Goal: Check status: Check status

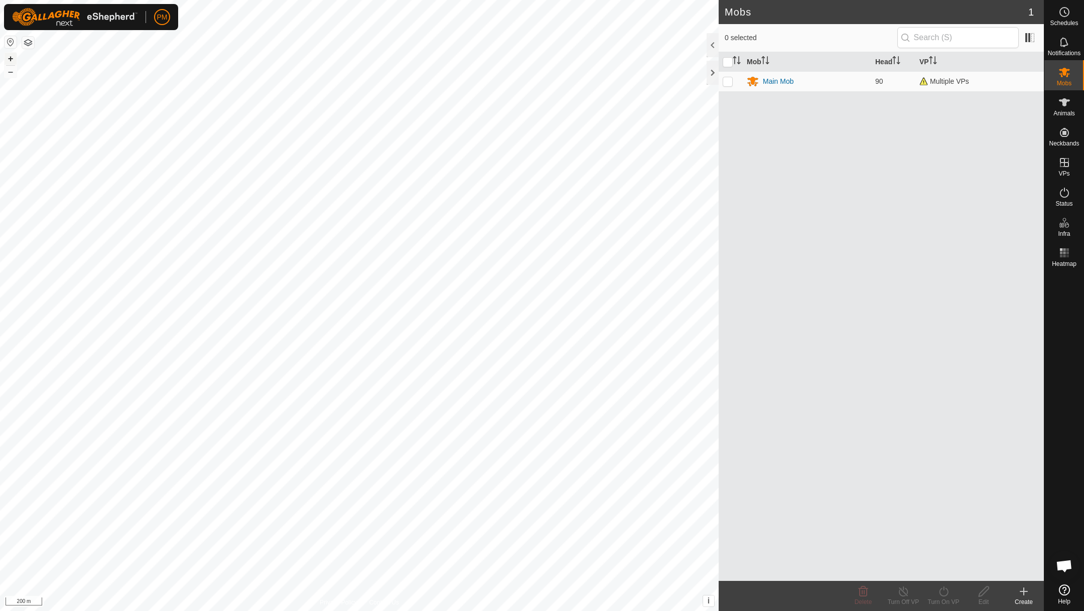
click at [14, 58] on button "+" at bounding box center [11, 59] width 12 height 12
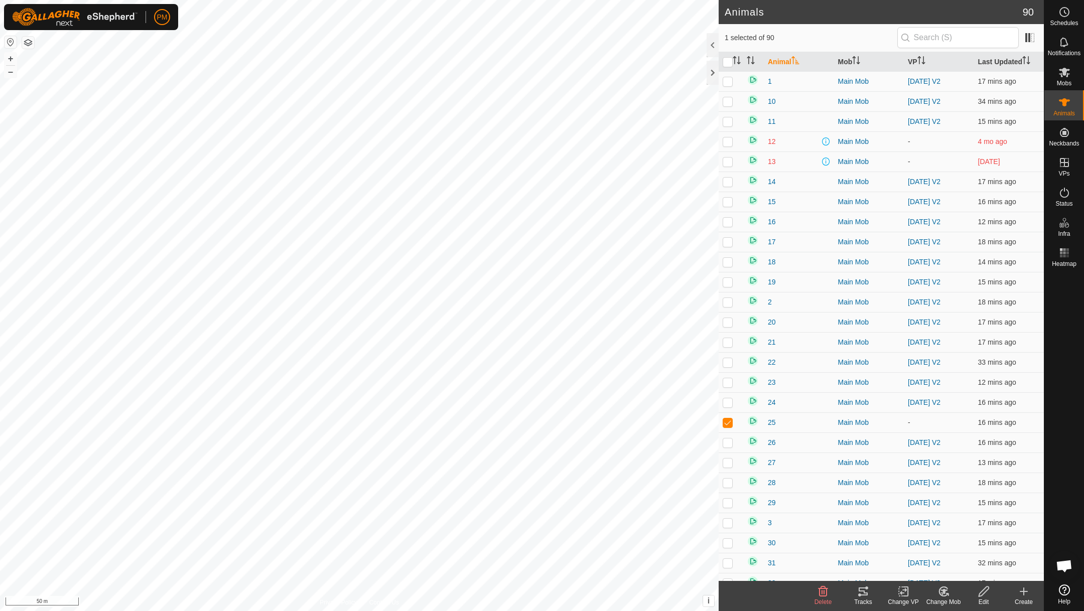
click at [861, 595] on icon at bounding box center [862, 592] width 9 height 8
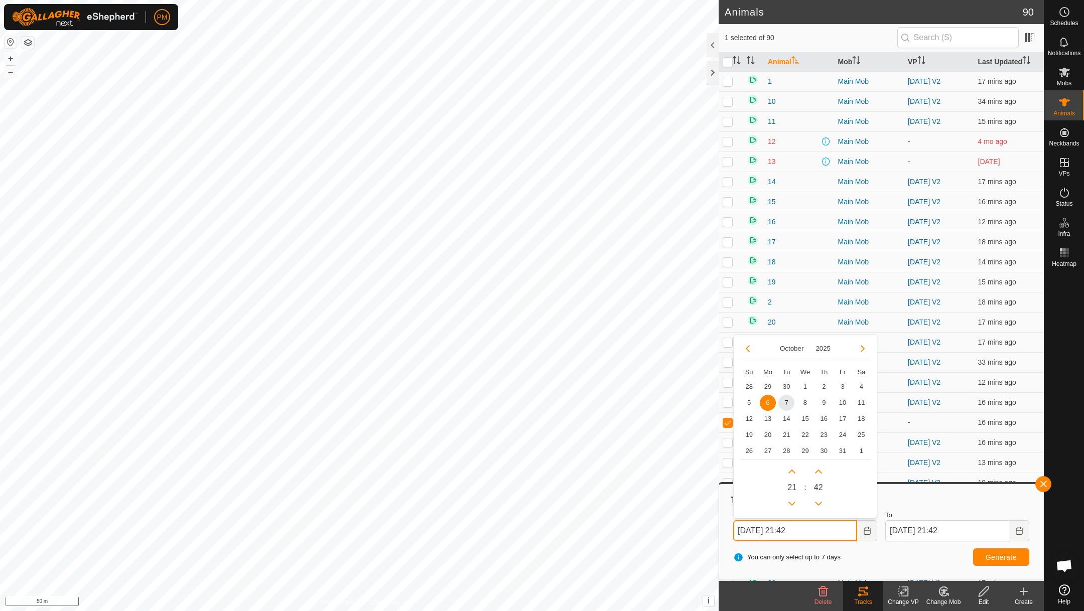
click at [760, 529] on input "[DATE] 21:42" at bounding box center [795, 530] width 124 height 21
click at [785, 400] on span "7" at bounding box center [786, 403] width 16 height 16
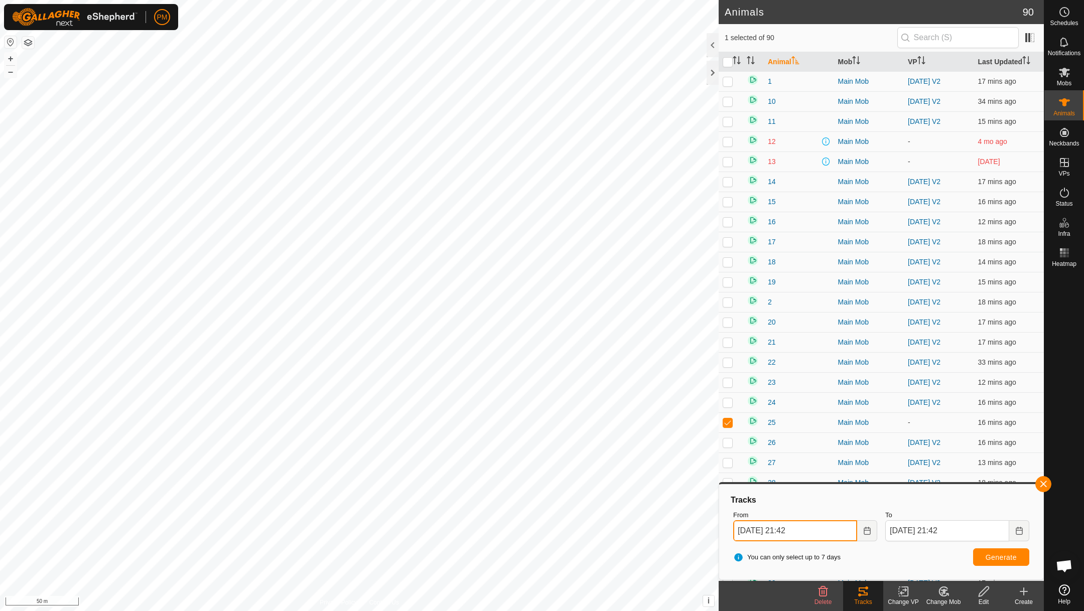
click at [766, 531] on input "[DATE] 21:42" at bounding box center [795, 530] width 124 height 21
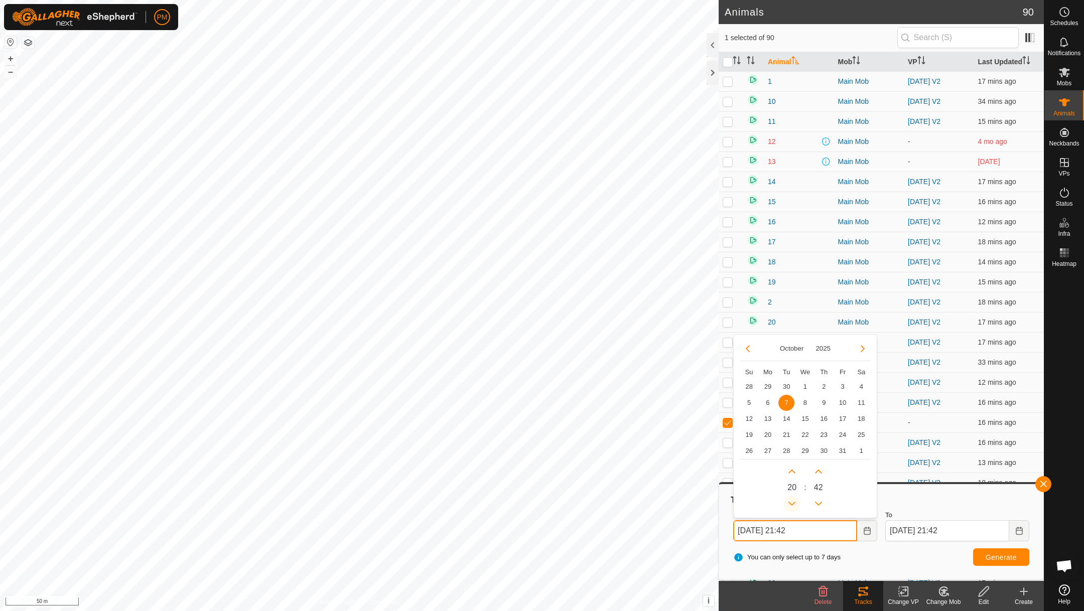
click at [792, 509] on button "Previous Hour" at bounding box center [792, 504] width 16 height 16
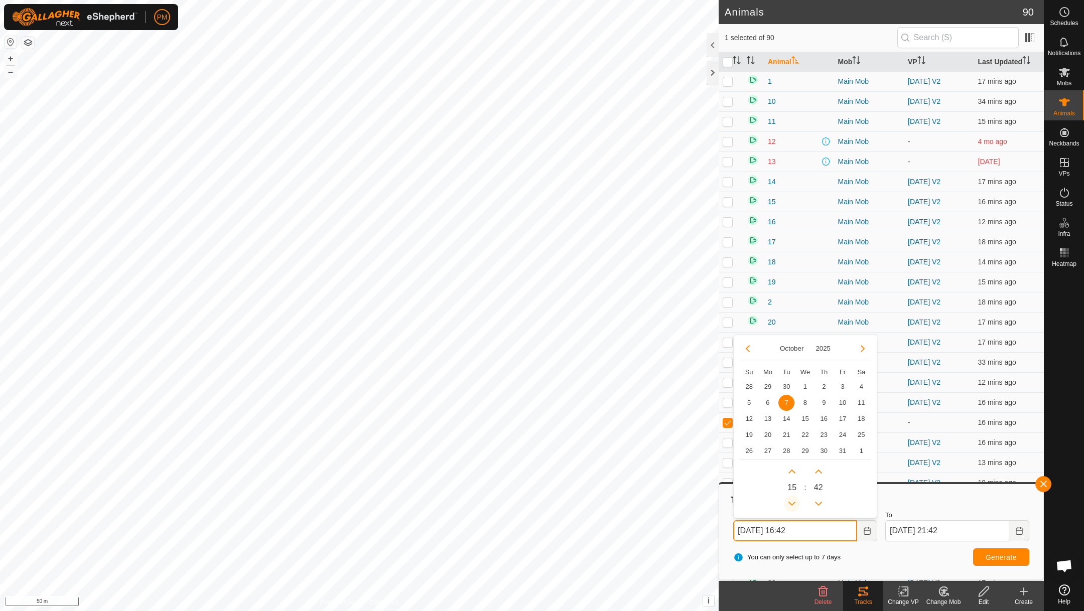
click at [792, 509] on button "Previous Hour" at bounding box center [792, 504] width 16 height 16
type input "[DATE] 14:42"
click at [990, 549] on button "Generate" at bounding box center [1001, 557] width 56 height 18
